Goal: Information Seeking & Learning: Learn about a topic

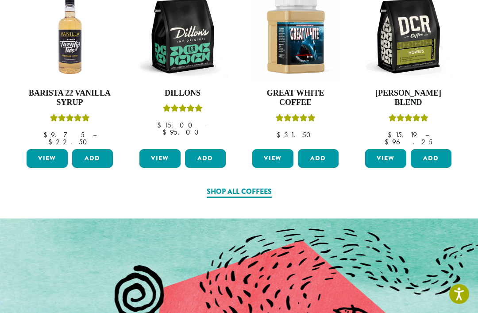
scroll to position [457, 0]
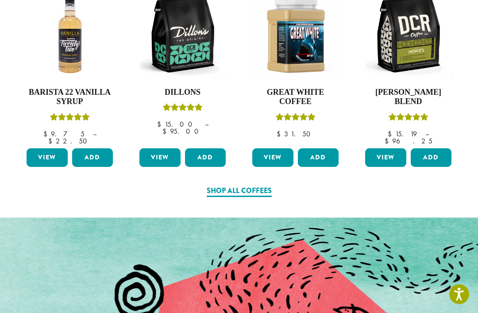
click at [310, 81] on img at bounding box center [295, 35] width 91 height 91
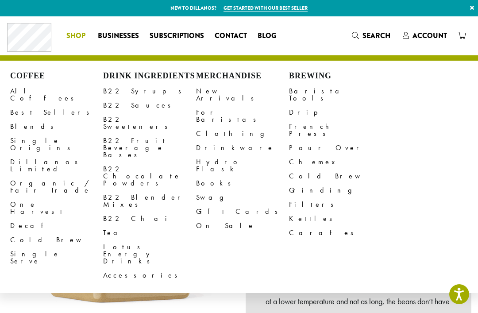
click at [294, 84] on link "Barista Tools" at bounding box center [335, 94] width 93 height 21
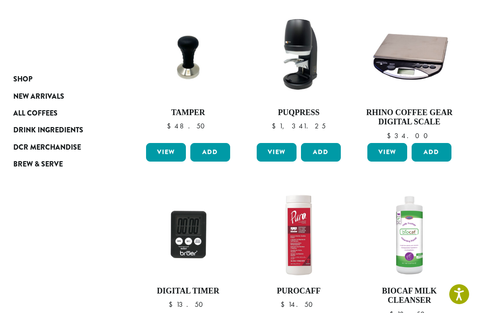
scroll to position [517, 0]
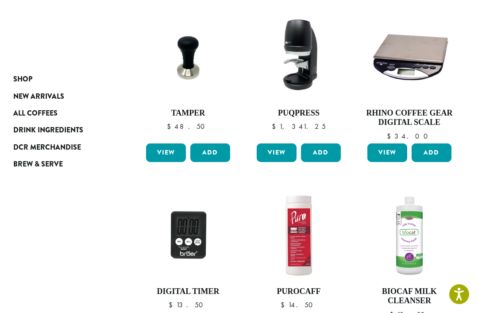
click at [20, 152] on span "DCR Merchandise" at bounding box center [47, 147] width 68 height 11
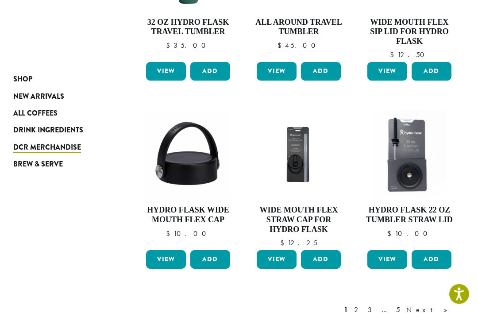
scroll to position [636, 0]
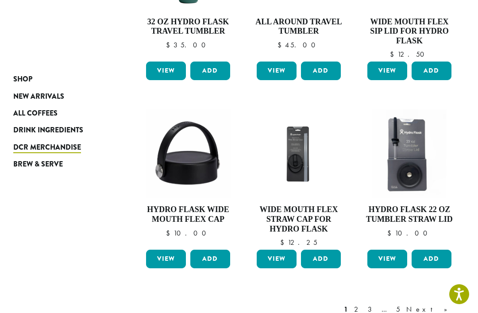
click at [377, 304] on link "3" at bounding box center [371, 309] width 11 height 11
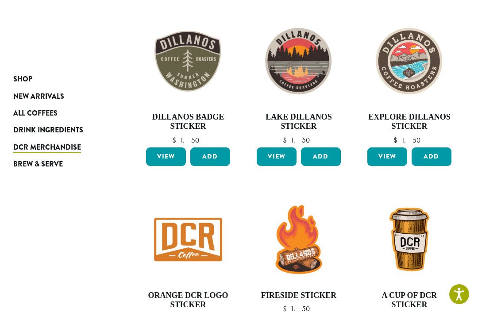
scroll to position [542, 0]
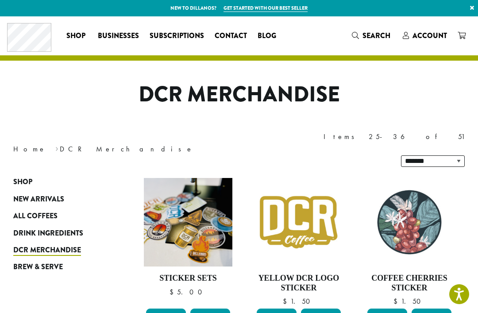
click at [116, 31] on span "Businesses" at bounding box center [118, 36] width 41 height 11
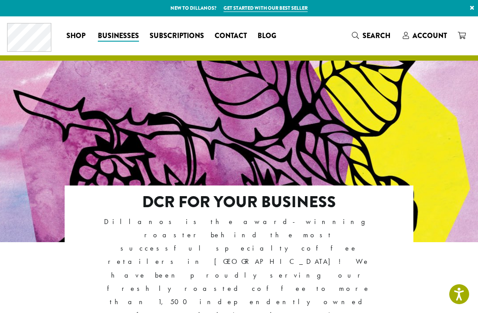
click at [169, 35] on span "Subscriptions" at bounding box center [177, 36] width 54 height 11
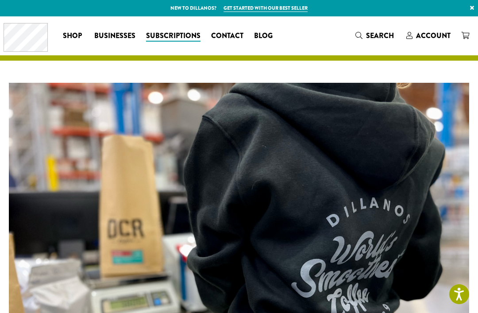
click at [231, 33] on span "Contact" at bounding box center [227, 36] width 32 height 11
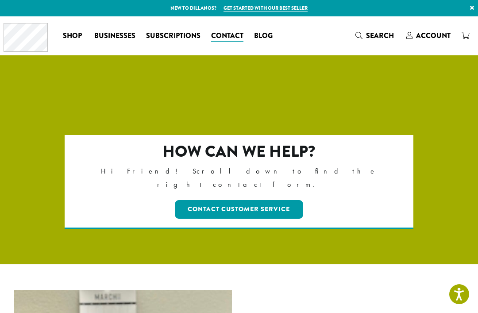
click at [267, 32] on span "Blog" at bounding box center [263, 36] width 19 height 11
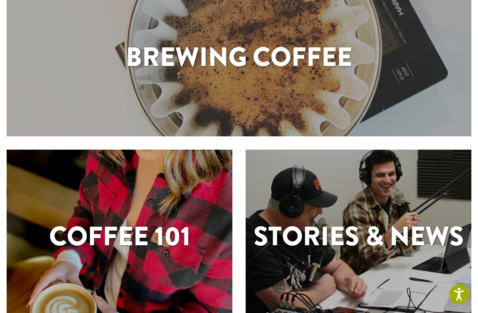
scroll to position [102, 0]
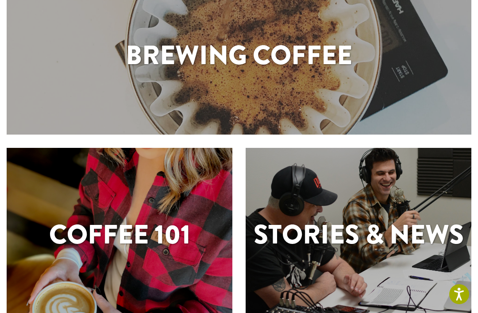
click at [322, 105] on div "Brewing Coffee" at bounding box center [239, 57] width 465 height 155
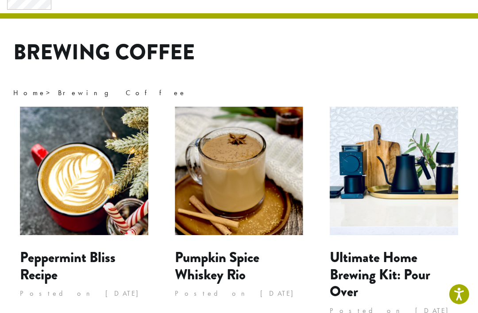
scroll to position [48, 0]
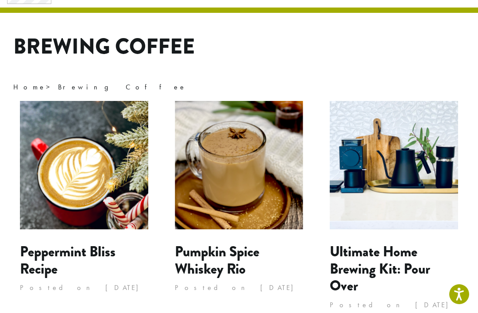
click at [434, 195] on img at bounding box center [394, 165] width 128 height 128
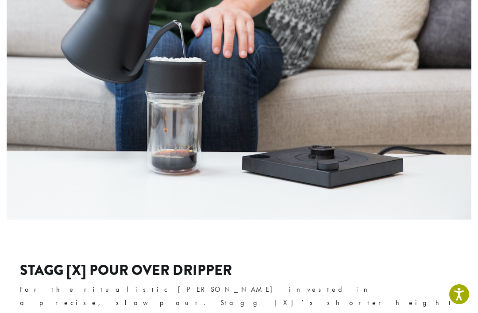
scroll to position [2112, 0]
